Goal: Task Accomplishment & Management: Use online tool/utility

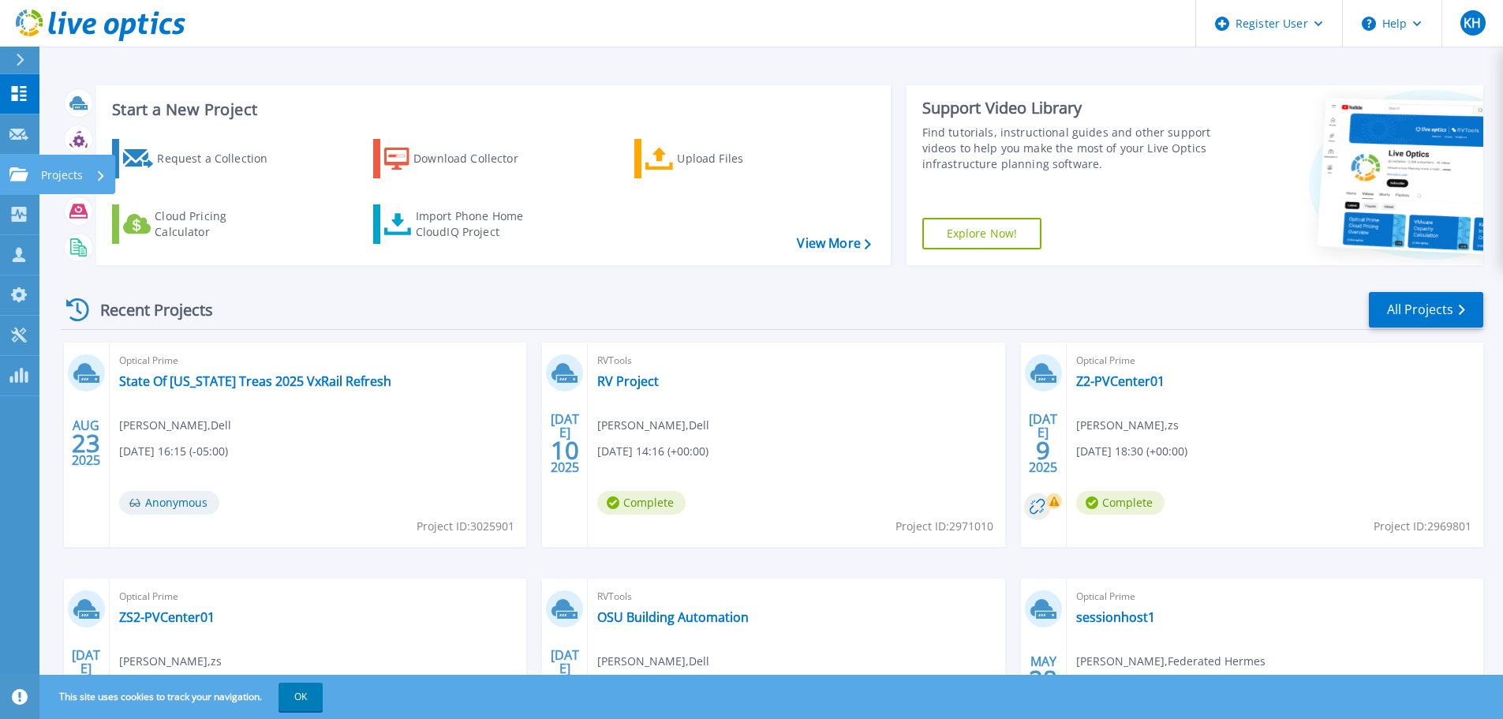
click at [36, 176] on link "Projects Projects" at bounding box center [19, 175] width 39 height 40
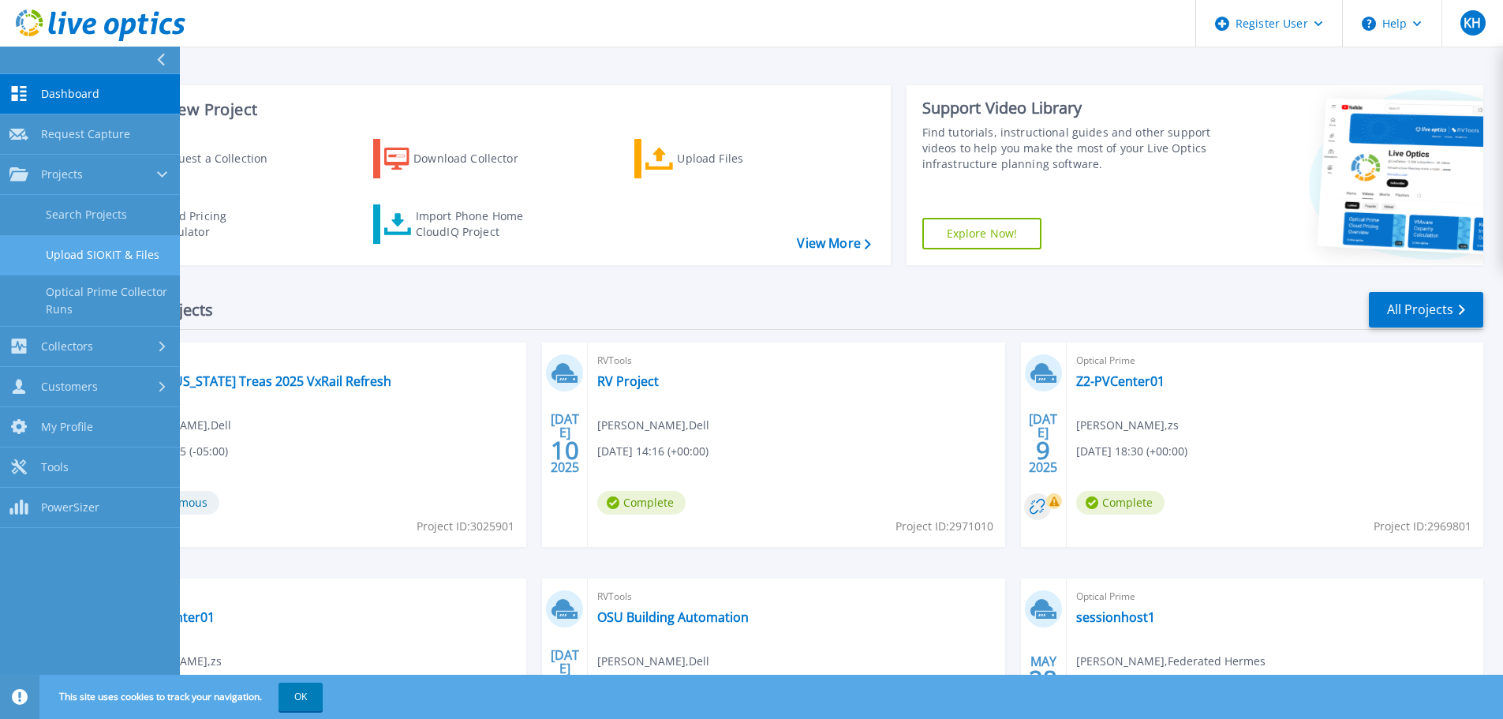
click at [50, 256] on link "Upload SIOKIT & Files" at bounding box center [90, 255] width 180 height 40
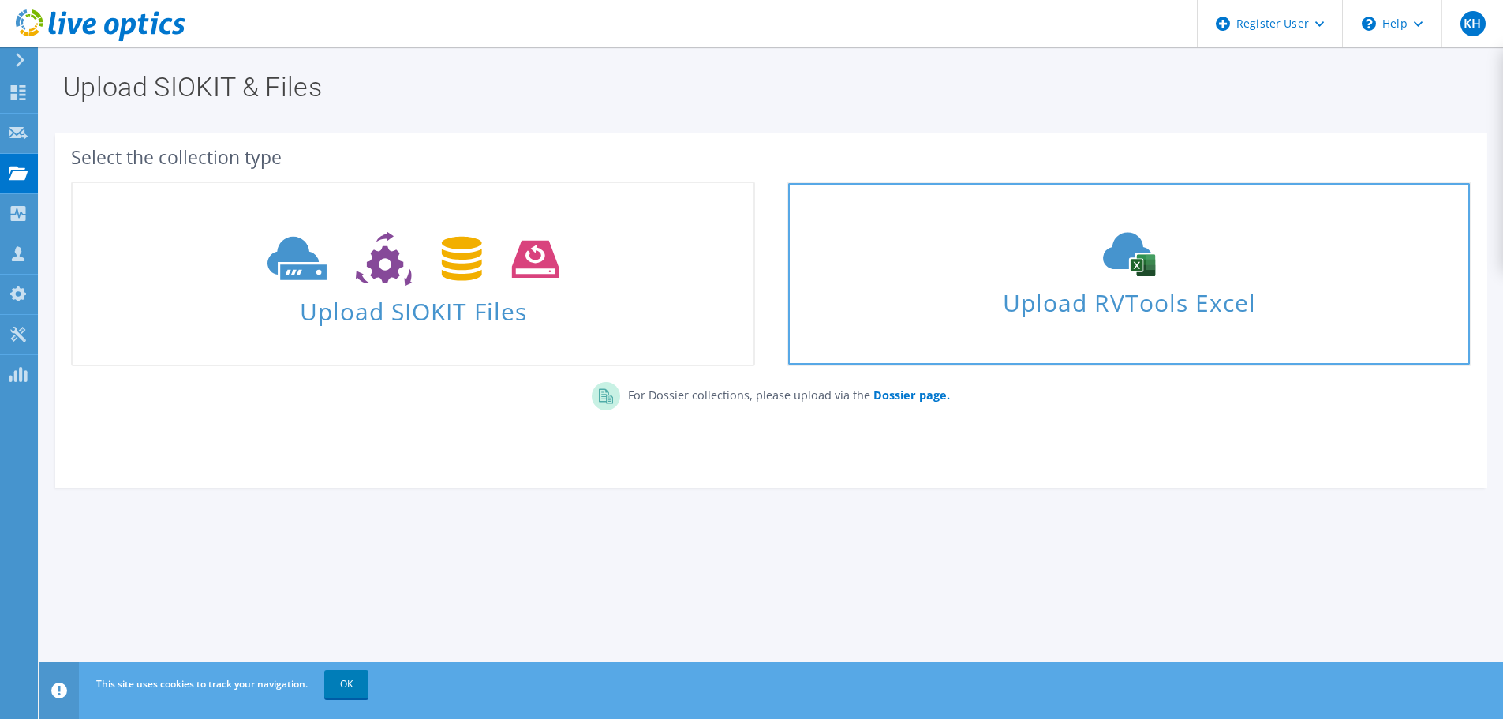
click at [1035, 297] on span "Upload RVTools Excel" at bounding box center [1128, 299] width 681 height 34
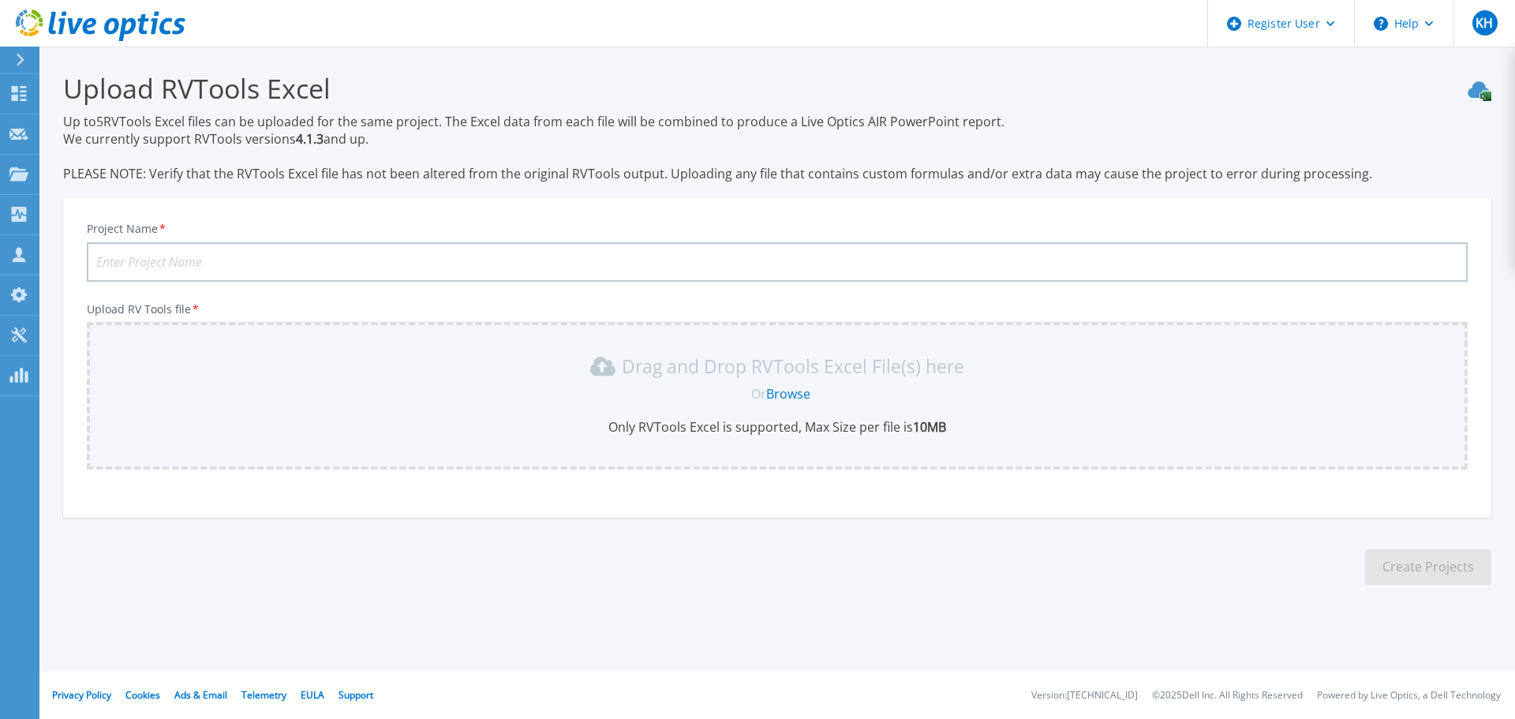
click at [443, 260] on input "Project Name *" at bounding box center [777, 261] width 1381 height 39
paste input "WGI Dell"
type input "WGI Dell"
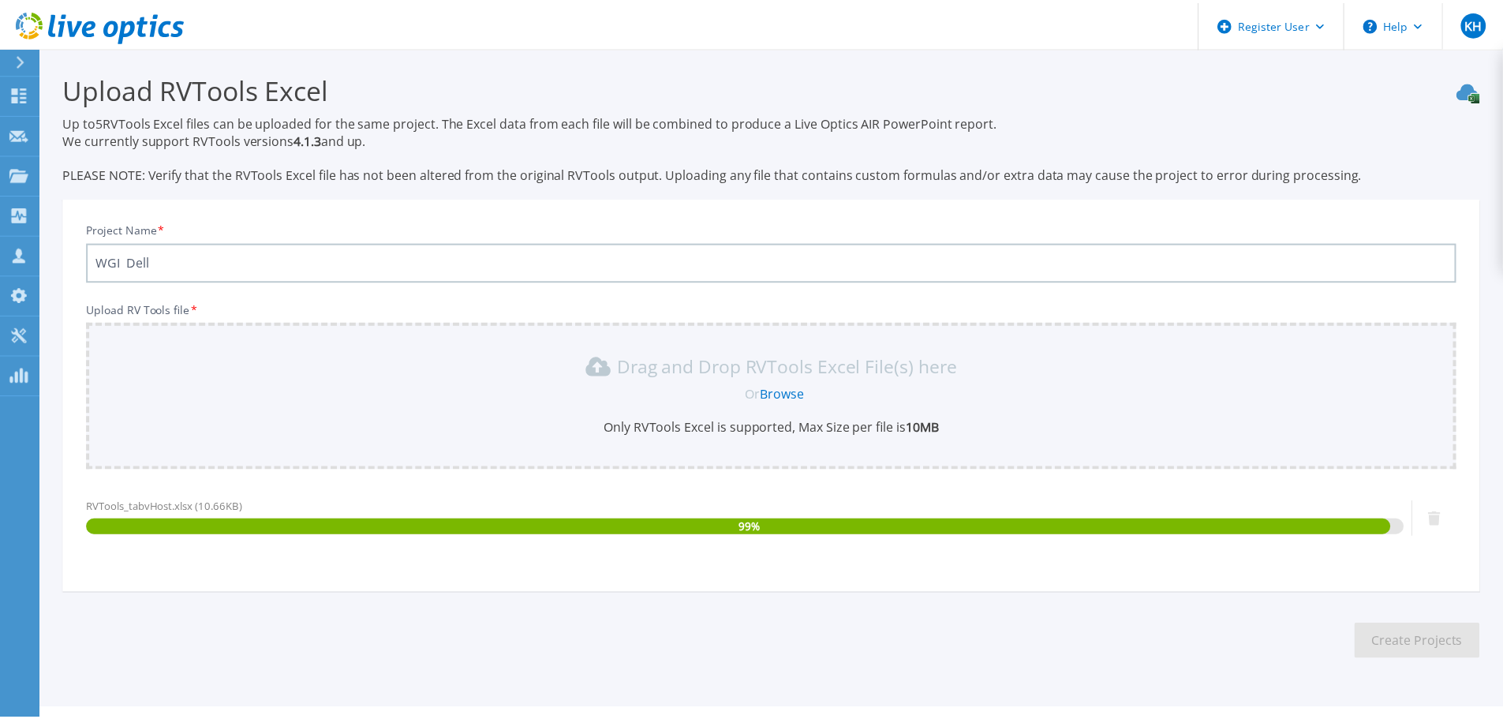
scroll to position [37, 0]
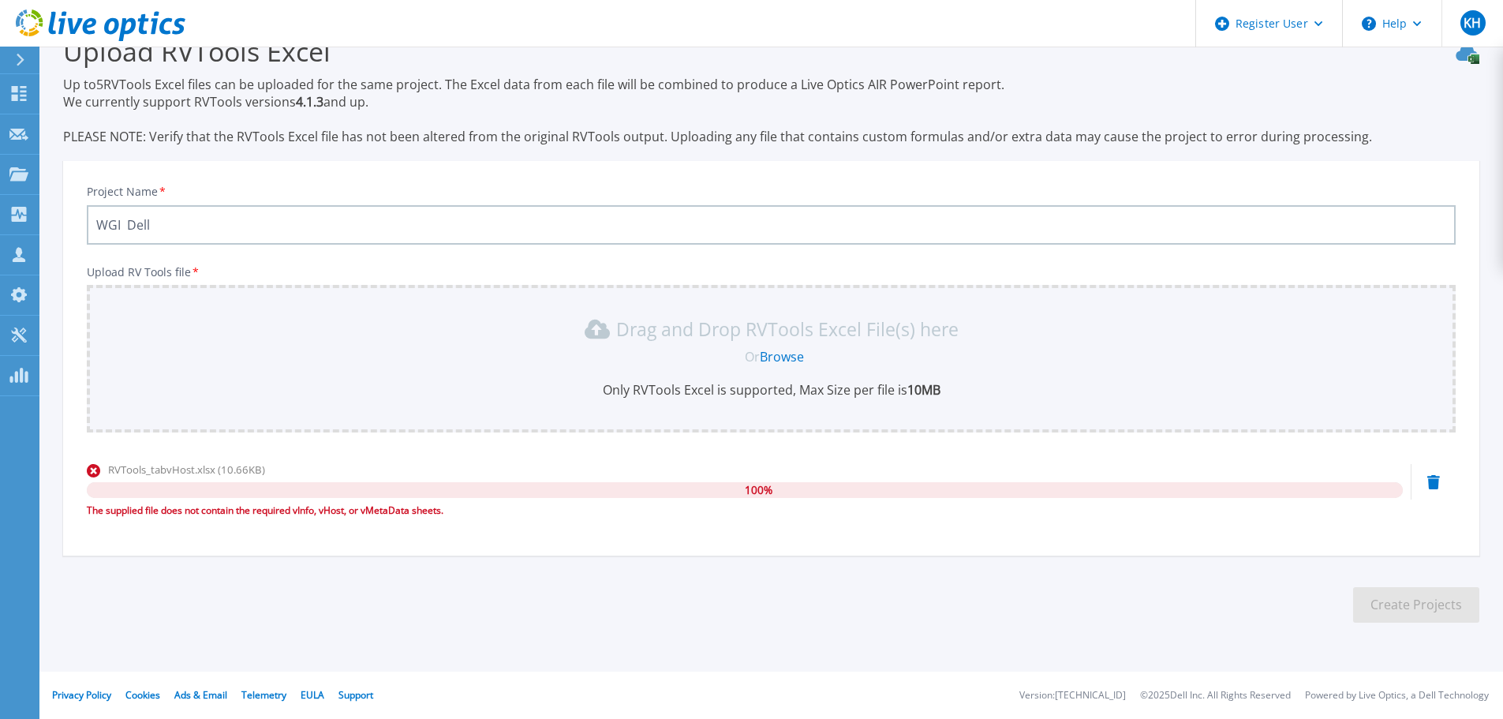
click at [787, 364] on link "Browse" at bounding box center [782, 356] width 44 height 17
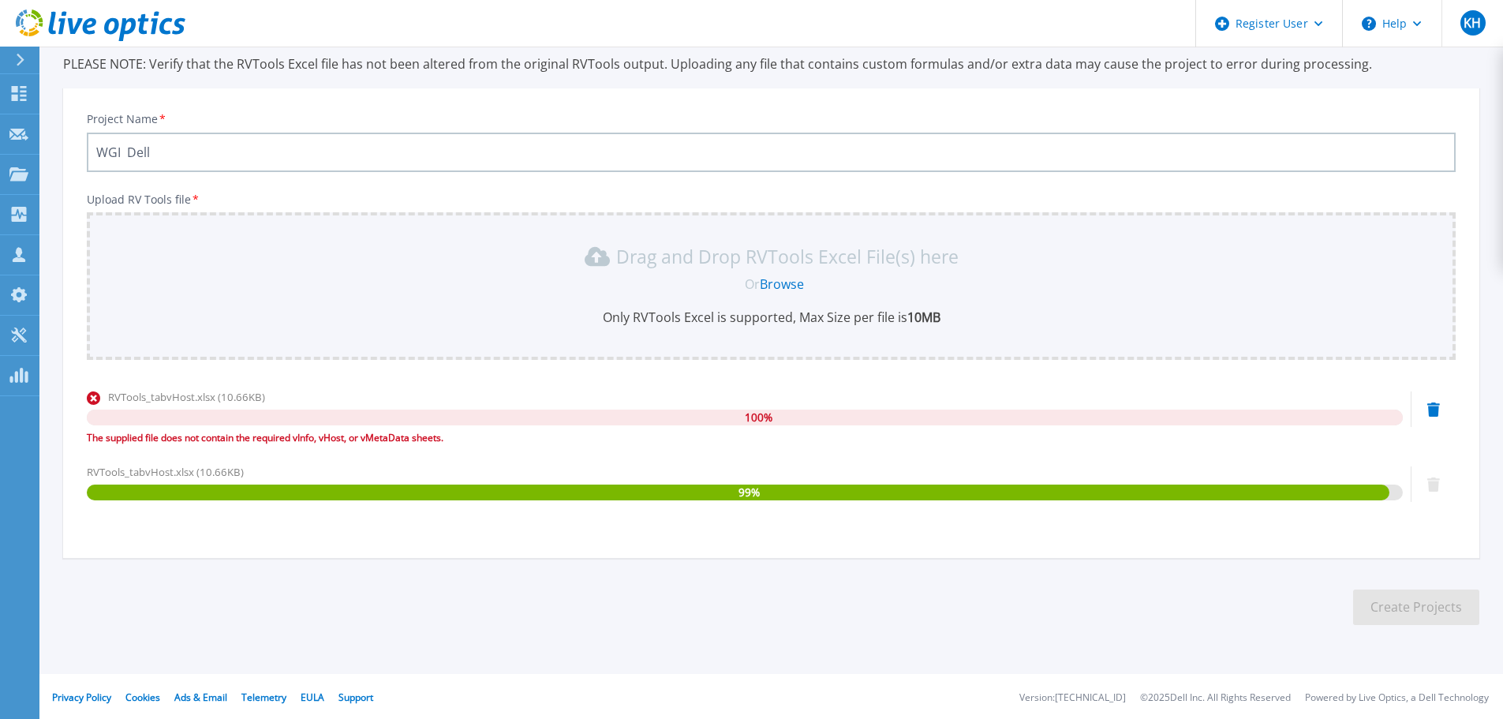
scroll to position [112, 0]
